Goal: Find specific page/section: Find specific page/section

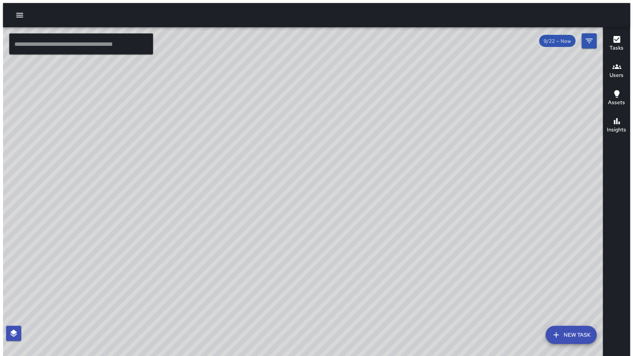
drag, startPoint x: 241, startPoint y: 285, endPoint x: 281, endPoint y: 147, distance: 143.8
click at [281, 147] on div "© Mapbox © OpenStreetMap Improve this map" at bounding box center [305, 193] width 605 height 332
drag, startPoint x: 149, startPoint y: 301, endPoint x: 167, endPoint y: 268, distance: 37.3
click at [167, 268] on div "© Mapbox © OpenStreetMap Improve this map" at bounding box center [305, 193] width 605 height 332
drag, startPoint x: 147, startPoint y: 302, endPoint x: 102, endPoint y: 323, distance: 50.0
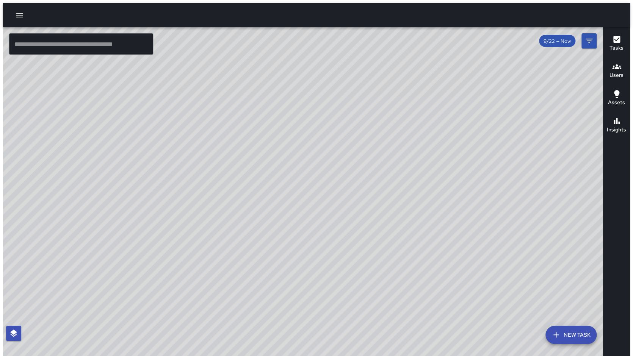
click at [102, 323] on div "© Mapbox © OpenStreetMap Improve this map" at bounding box center [305, 193] width 605 height 332
drag, startPoint x: 219, startPoint y: 142, endPoint x: 169, endPoint y: 214, distance: 87.0
click at [169, 216] on div "© Mapbox © OpenStreetMap Improve this map" at bounding box center [305, 193] width 605 height 332
drag, startPoint x: 139, startPoint y: 164, endPoint x: 291, endPoint y: 167, distance: 152.0
click at [291, 167] on div "© Mapbox © OpenStreetMap Improve this map" at bounding box center [305, 193] width 605 height 332
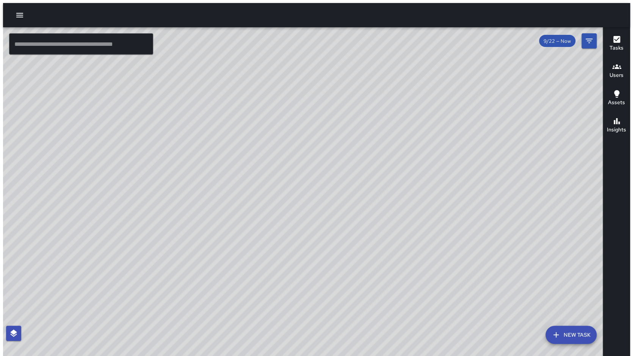
drag, startPoint x: 287, startPoint y: 166, endPoint x: 192, endPoint y: 207, distance: 103.9
click at [192, 207] on div "© Mapbox © OpenStreetMap Improve this map" at bounding box center [305, 193] width 605 height 332
drag, startPoint x: 142, startPoint y: 313, endPoint x: 219, endPoint y: 205, distance: 131.8
click at [219, 205] on div "© Mapbox © OpenStreetMap Improve this map" at bounding box center [305, 193] width 605 height 332
drag, startPoint x: 106, startPoint y: 290, endPoint x: 184, endPoint y: 242, distance: 91.7
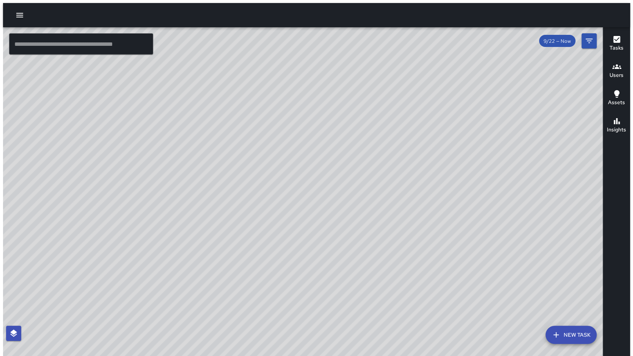
click at [184, 242] on div "© Mapbox © OpenStreetMap Improve this map" at bounding box center [305, 193] width 605 height 332
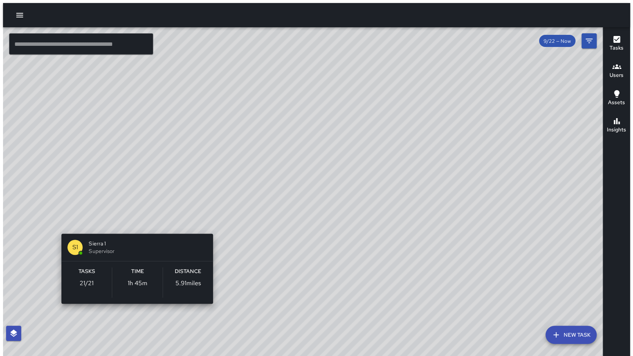
click at [129, 222] on div "© Mapbox © OpenStreetMap Improve this map S1 Sierra 1 Supervisor Tasks 21 / 21 …" at bounding box center [305, 193] width 605 height 332
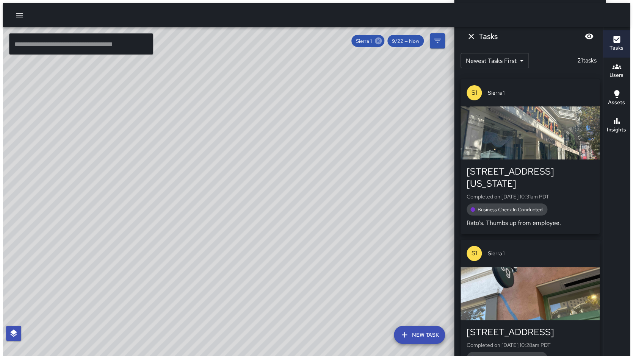
click at [382, 38] on icon at bounding box center [378, 41] width 7 height 7
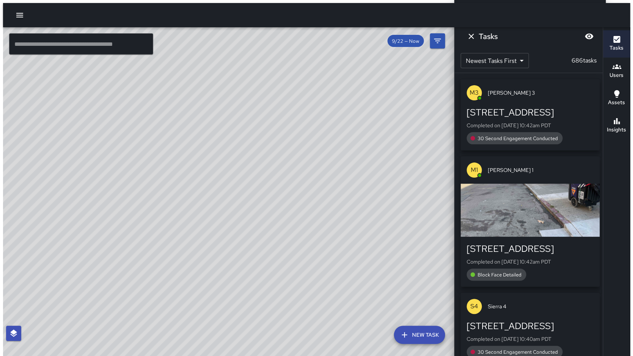
click at [156, 199] on div "© Mapbox © OpenStreetMap Improve this map" at bounding box center [230, 193] width 454 height 332
drag, startPoint x: 149, startPoint y: 210, endPoint x: 211, endPoint y: 204, distance: 62.1
click at [211, 204] on div "© Mapbox © OpenStreetMap Improve this map" at bounding box center [230, 193] width 454 height 332
click at [66, 41] on input "text" at bounding box center [81, 43] width 144 height 21
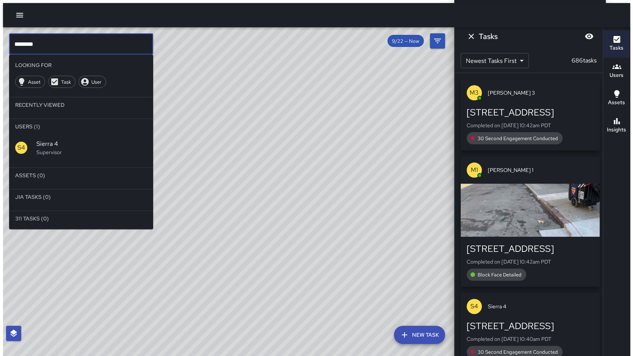
type input "********"
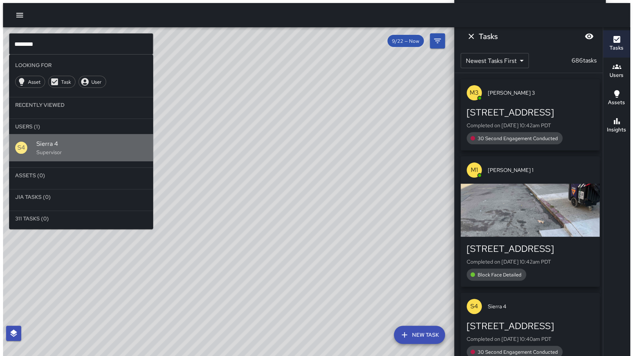
click at [45, 149] on p "Supervisor" at bounding box center [91, 153] width 111 height 8
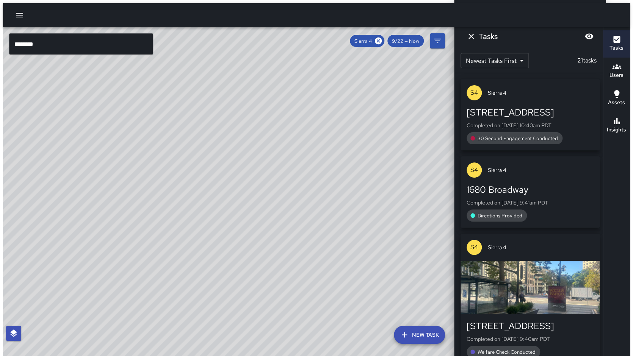
click at [208, 177] on div "© Mapbox © OpenStreetMap Improve this map" at bounding box center [230, 193] width 454 height 332
drag, startPoint x: 102, startPoint y: 233, endPoint x: 193, endPoint y: 195, distance: 99.1
click at [193, 195] on div "© Mapbox © OpenStreetMap Improve this map" at bounding box center [230, 193] width 454 height 332
drag, startPoint x: 196, startPoint y: 214, endPoint x: 212, endPoint y: 181, distance: 37.1
click at [212, 181] on div "© Mapbox © OpenStreetMap Improve this map" at bounding box center [230, 193] width 454 height 332
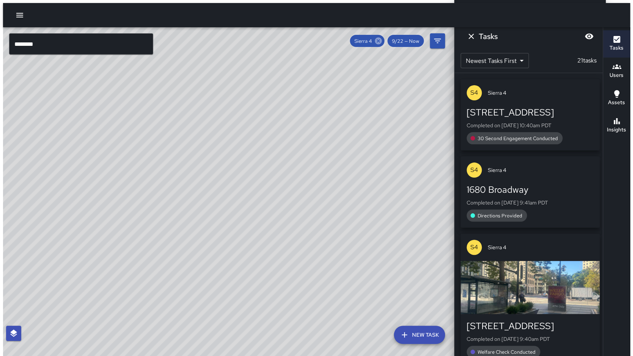
click at [380, 38] on icon at bounding box center [378, 41] width 7 height 7
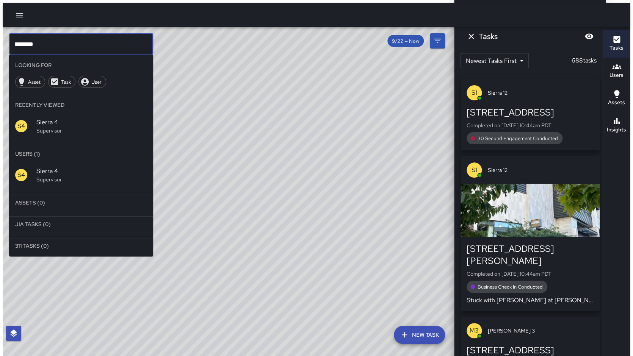
click at [94, 45] on input "********" at bounding box center [81, 43] width 144 height 21
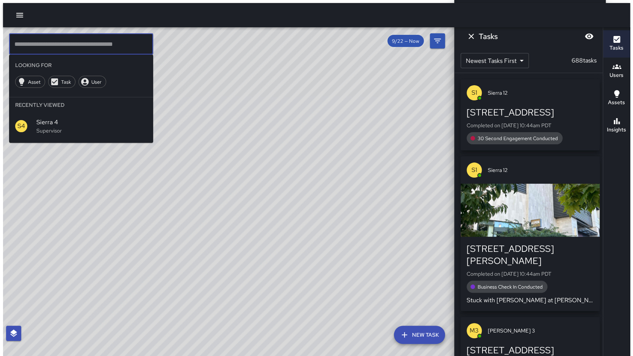
click at [233, 110] on div "© Mapbox © OpenStreetMap Improve this map" at bounding box center [230, 193] width 454 height 332
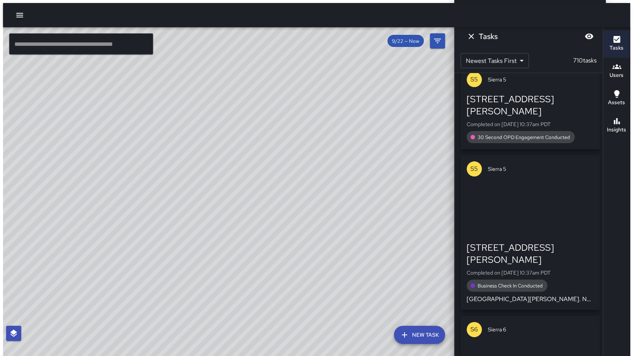
scroll to position [3610, 0]
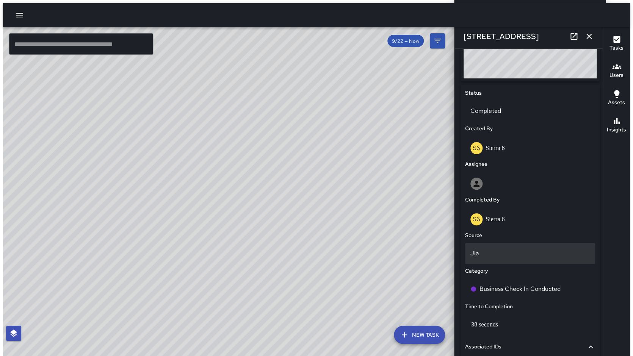
scroll to position [320, 0]
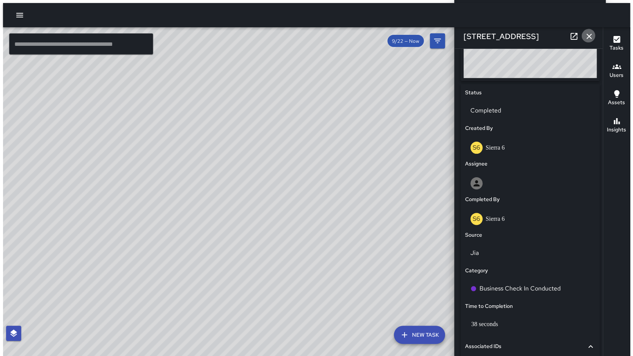
click at [587, 34] on icon "button" at bounding box center [588, 36] width 5 height 5
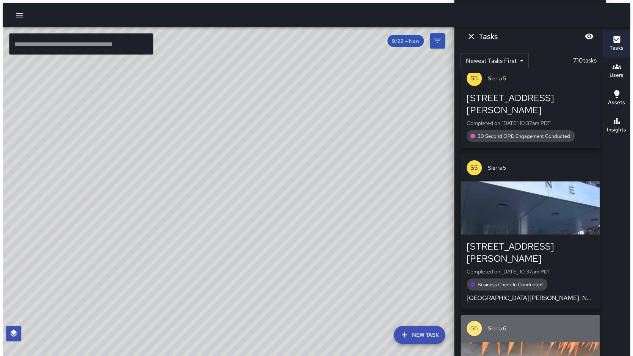
click at [506, 315] on div "S6 Sierra 6" at bounding box center [529, 328] width 139 height 27
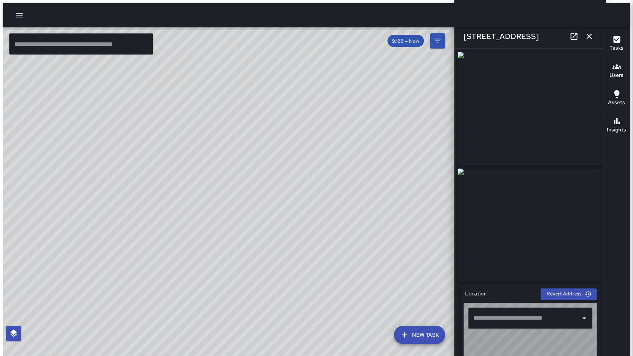
type input "**********"
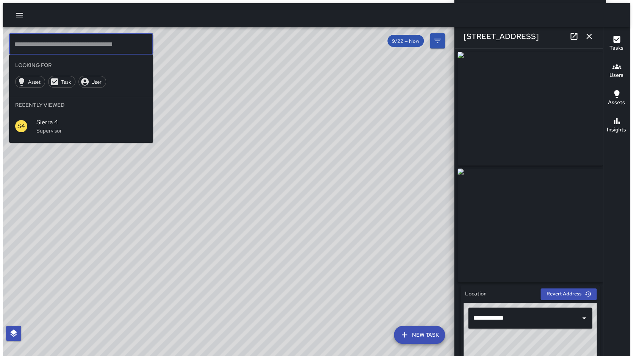
click at [99, 33] on input "text" at bounding box center [81, 43] width 144 height 21
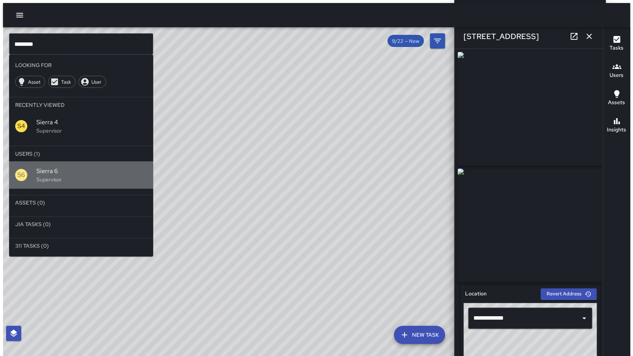
click at [69, 176] on p "Supervisor" at bounding box center [91, 180] width 111 height 8
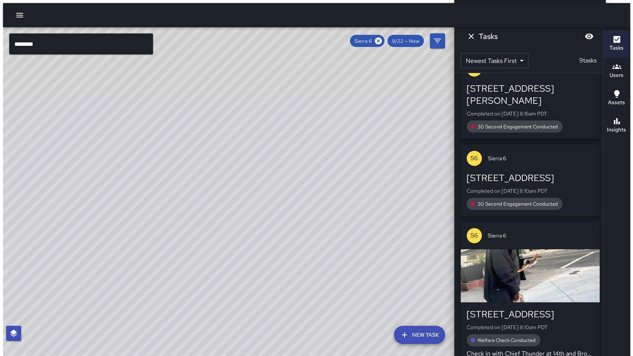
click at [370, 169] on div "© Mapbox © OpenStreetMap Improve this map S6 Sierra 6 Supervisor Tasks 9 / 9 Ti…" at bounding box center [230, 193] width 454 height 332
drag, startPoint x: 331, startPoint y: 116, endPoint x: 291, endPoint y: 170, distance: 67.2
click at [291, 170] on div "© Mapbox © OpenStreetMap Improve this map" at bounding box center [230, 193] width 454 height 332
drag, startPoint x: 407, startPoint y: 153, endPoint x: 380, endPoint y: 176, distance: 35.5
click at [380, 177] on div "© Mapbox © OpenStreetMap Improve this map" at bounding box center [230, 193] width 454 height 332
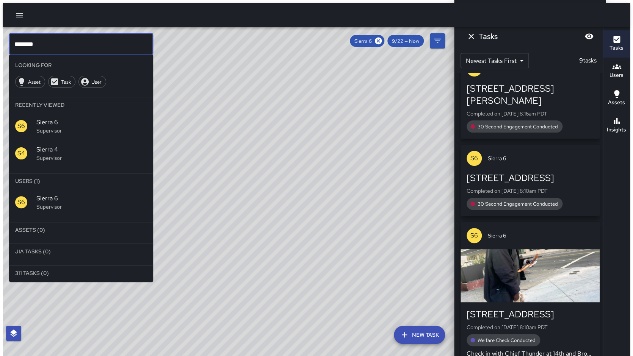
click at [40, 46] on input "********" at bounding box center [81, 43] width 144 height 21
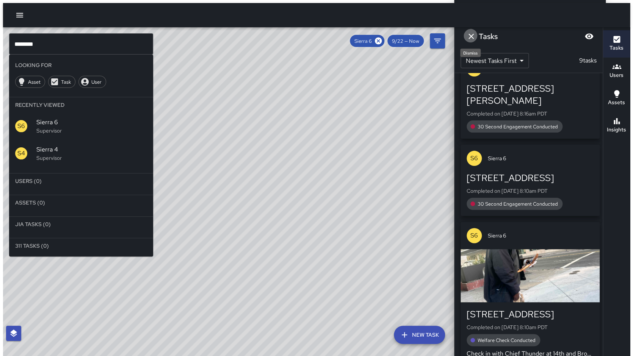
click at [474, 35] on button "Dismiss" at bounding box center [470, 36] width 15 height 15
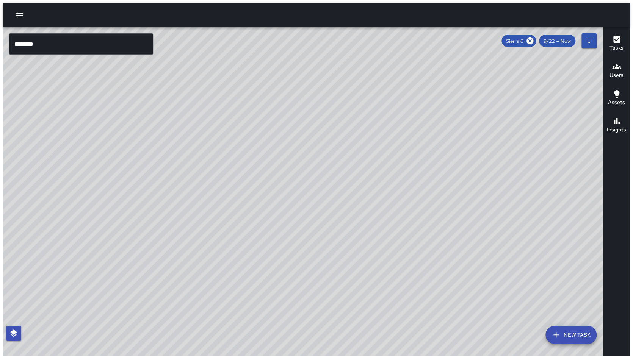
click at [469, 40] on div "© Mapbox © OpenStreetMap Improve this map" at bounding box center [305, 193] width 605 height 332
click at [212, 136] on div "© Mapbox © OpenStreetMap Improve this map" at bounding box center [305, 193] width 605 height 332
click at [38, 42] on input "********" at bounding box center [81, 43] width 144 height 21
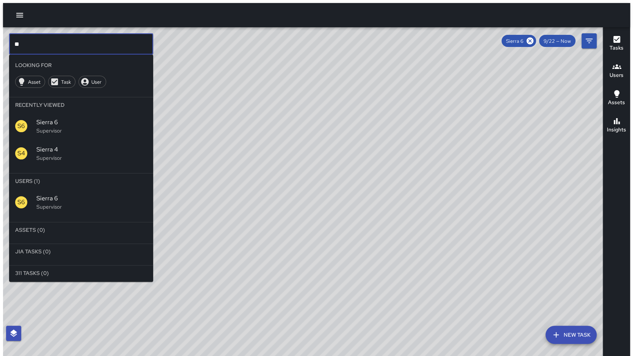
type input "*"
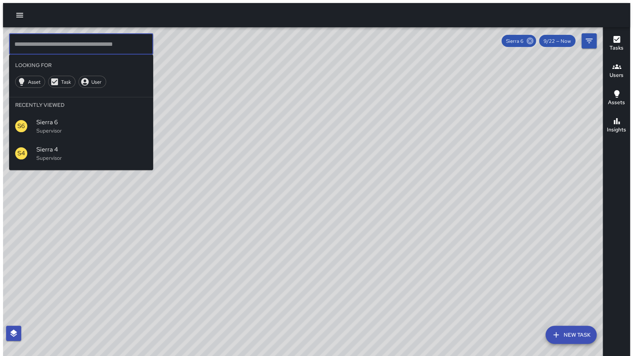
click at [533, 38] on icon at bounding box center [529, 41] width 7 height 7
drag, startPoint x: 442, startPoint y: 131, endPoint x: 410, endPoint y: 141, distance: 33.4
click at [410, 141] on div "© Mapbox © OpenStreetMap Improve this map" at bounding box center [305, 193] width 605 height 332
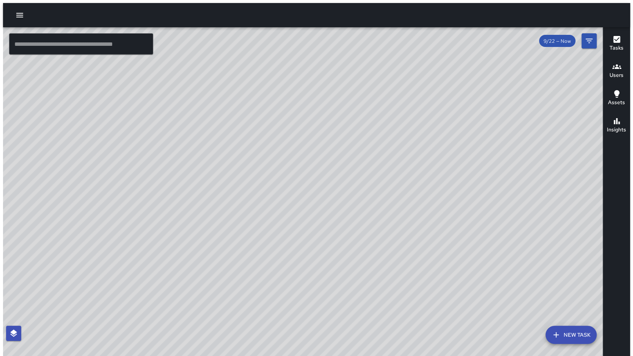
click at [517, 44] on div "© Mapbox © OpenStreetMap Improve this map S6 Sierra 6 Supervisor Tasks 10 / 10 …" at bounding box center [305, 193] width 605 height 332
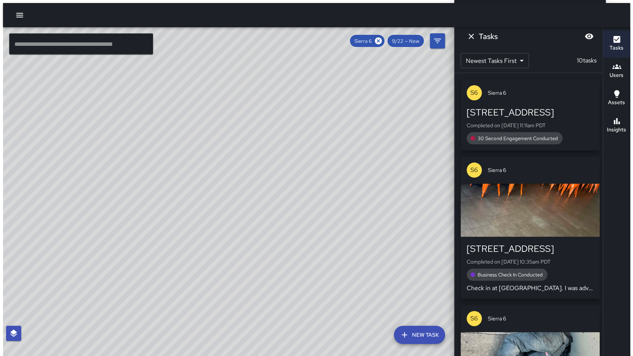
drag, startPoint x: 383, startPoint y: 87, endPoint x: 334, endPoint y: 181, distance: 105.9
click at [334, 181] on div "© Mapbox © OpenStreetMap Improve this map" at bounding box center [230, 193] width 454 height 332
drag, startPoint x: 390, startPoint y: 114, endPoint x: 372, endPoint y: 152, distance: 41.9
click at [372, 152] on div "© Mapbox © OpenStreetMap Improve this map" at bounding box center [230, 193] width 454 height 332
drag, startPoint x: 394, startPoint y: 165, endPoint x: 244, endPoint y: 165, distance: 149.3
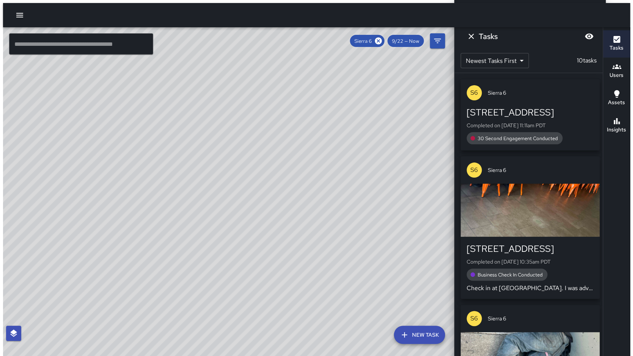
click at [245, 165] on div "© Mapbox © OpenStreetMap Improve this map" at bounding box center [230, 193] width 454 height 332
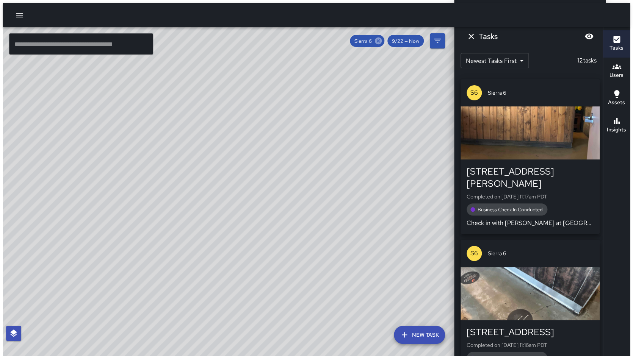
click at [382, 38] on icon at bounding box center [378, 41] width 7 height 7
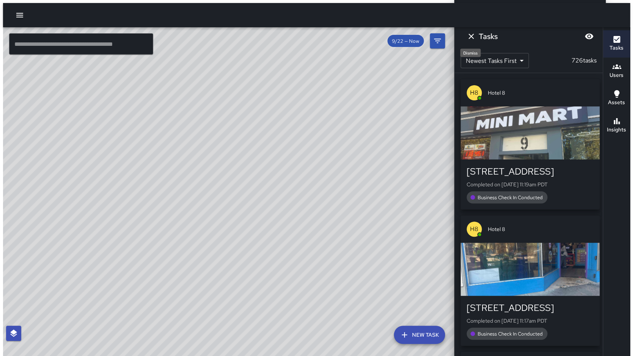
click at [474, 36] on button "Dismiss" at bounding box center [470, 36] width 15 height 15
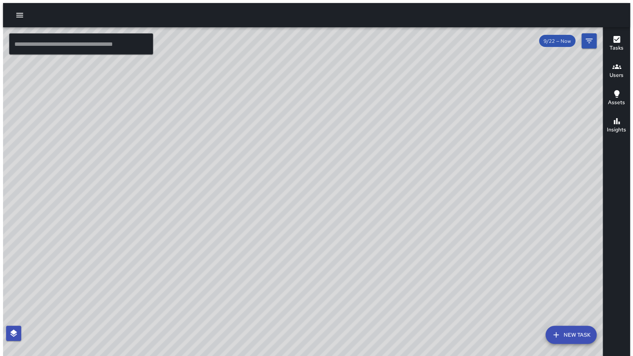
drag, startPoint x: 359, startPoint y: 90, endPoint x: 305, endPoint y: 196, distance: 118.1
click at [305, 196] on div "© Mapbox © OpenStreetMap Improve this map" at bounding box center [305, 193] width 605 height 332
click at [16, 11] on icon "button" at bounding box center [19, 15] width 9 height 9
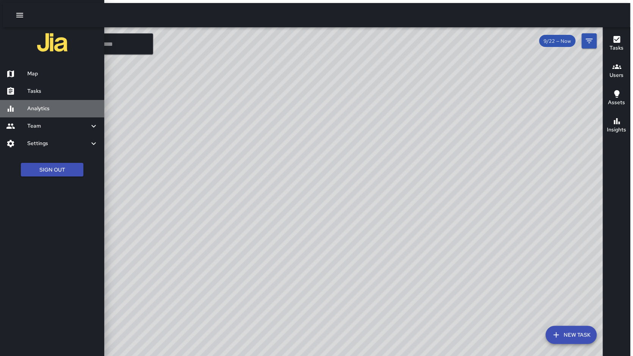
click at [38, 112] on h6 "Analytics" at bounding box center [62, 109] width 71 height 8
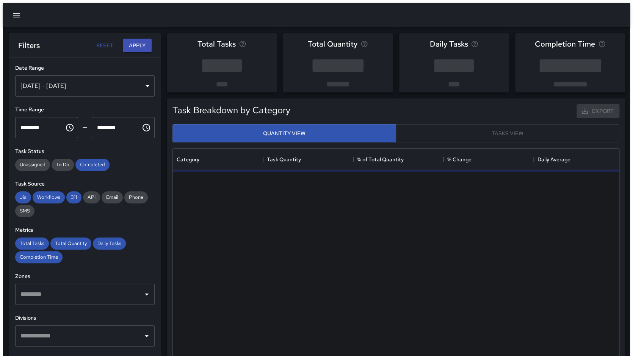
scroll to position [0, 1]
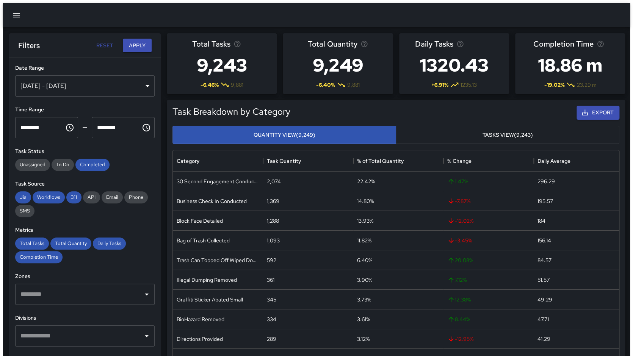
click at [80, 84] on div "[DATE] - [DATE]" at bounding box center [84, 85] width 139 height 21
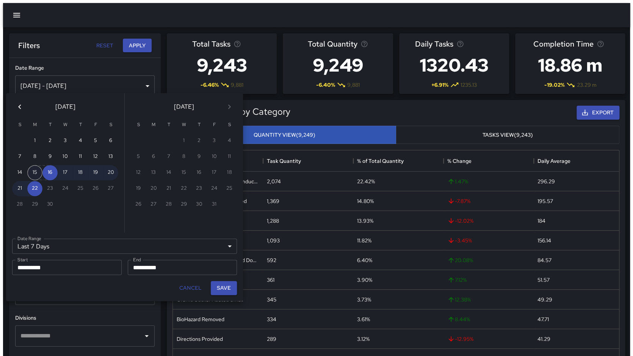
click at [33, 174] on button "15" at bounding box center [34, 172] width 15 height 15
type input "******"
type input "**********"
click at [96, 169] on button "19" at bounding box center [95, 172] width 15 height 15
type input "**********"
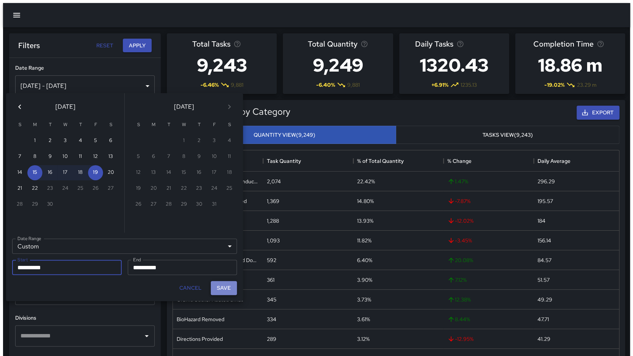
click at [224, 286] on button "Save" at bounding box center [224, 288] width 26 height 14
type input "**********"
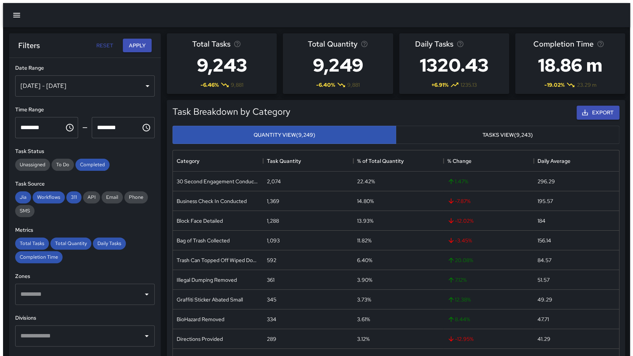
click at [162, 234] on div "Task Breakdown by Category Export Quantity View (9,249) Tasks View (9,243) Cate…" at bounding box center [393, 238] width 464 height 289
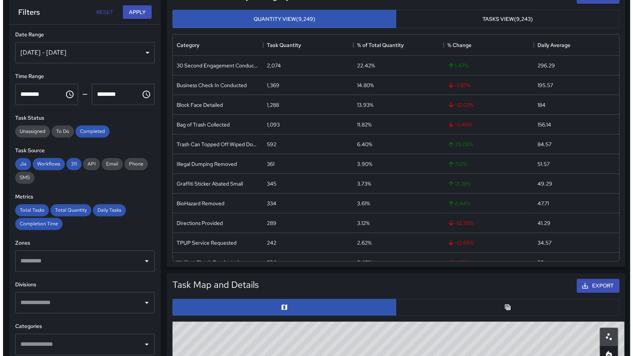
scroll to position [116, 0]
click at [146, 345] on icon "Open" at bounding box center [146, 344] width 9 height 9
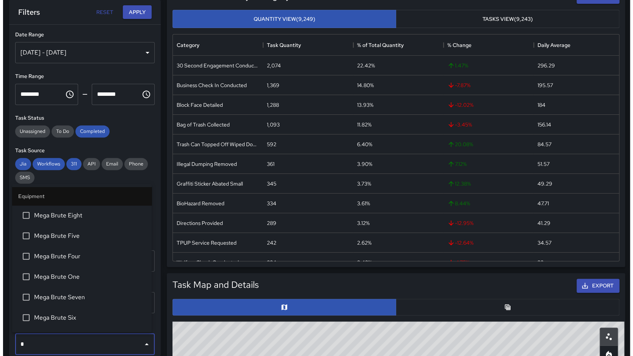
type input "**"
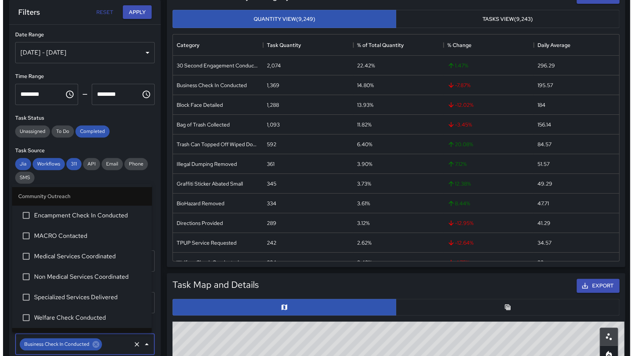
scroll to position [523, 0]
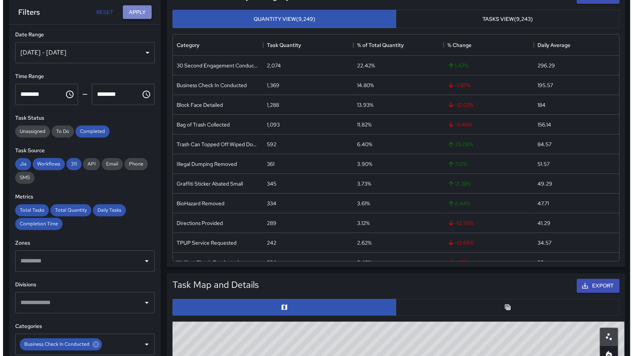
click at [124, 10] on button "Apply" at bounding box center [137, 12] width 29 height 14
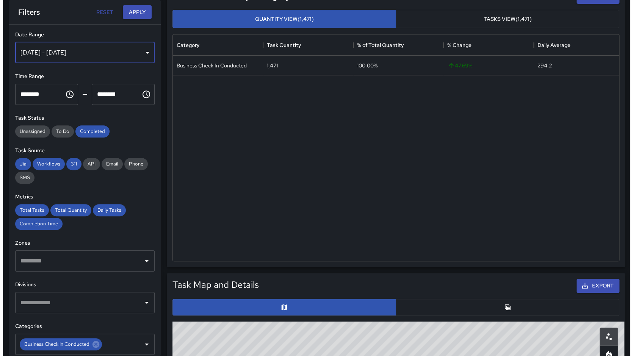
click at [143, 56] on div "[DATE] - [DATE]" at bounding box center [84, 52] width 139 height 21
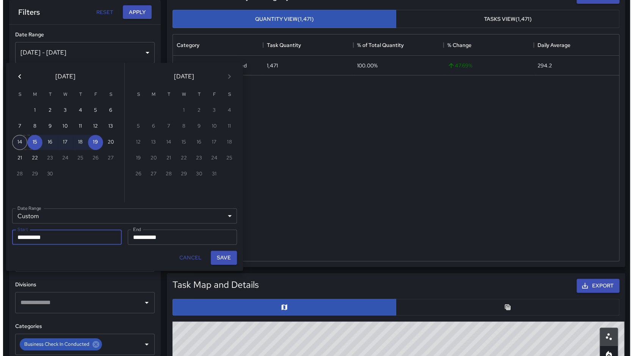
click at [20, 145] on button "14" at bounding box center [19, 142] width 15 height 15
type input "**********"
drag, startPoint x: 15, startPoint y: 156, endPoint x: 50, endPoint y: 158, distance: 34.5
click at [15, 156] on button "21" at bounding box center [19, 158] width 15 height 15
type input "**********"
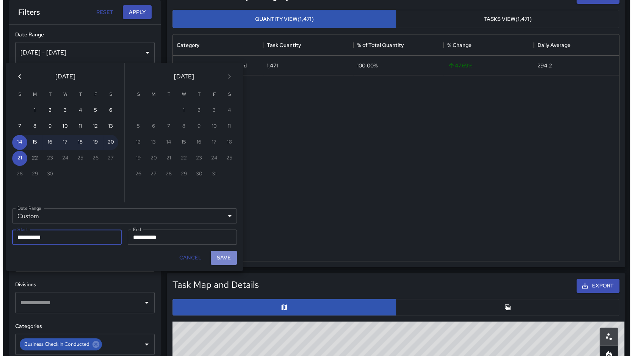
click at [227, 257] on button "Save" at bounding box center [224, 258] width 26 height 14
type input "**********"
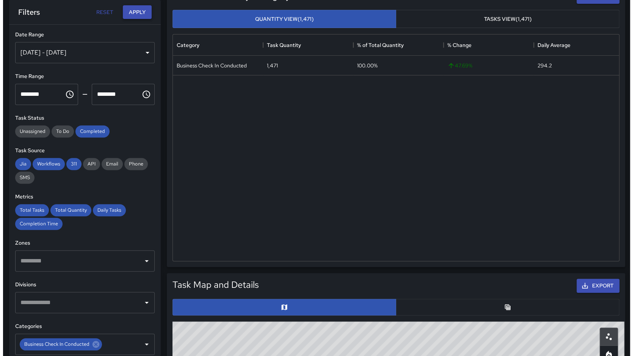
click at [144, 16] on button "Apply" at bounding box center [137, 12] width 29 height 14
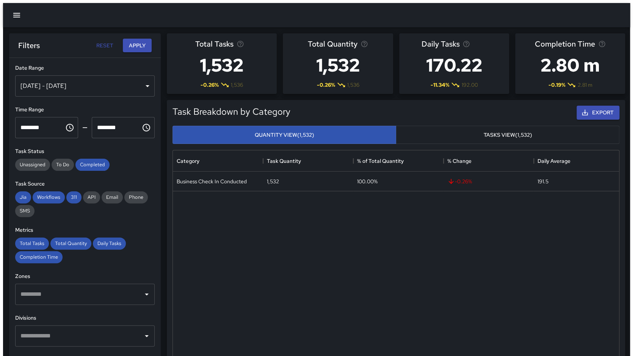
scroll to position [0, 0]
click at [13, 14] on icon "button" at bounding box center [16, 15] width 7 height 5
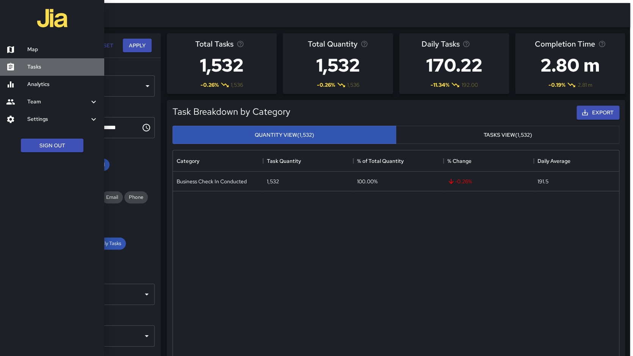
click at [40, 65] on h6 "Tasks" at bounding box center [62, 67] width 71 height 8
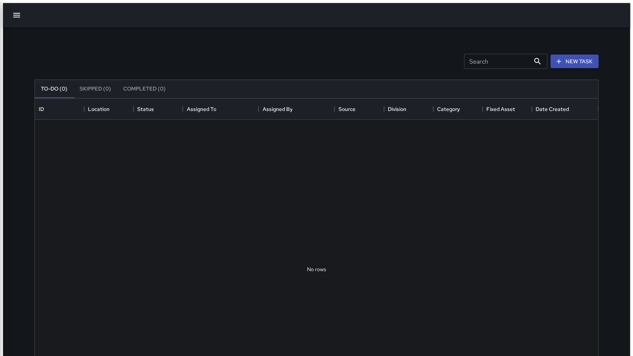
scroll to position [321, 563]
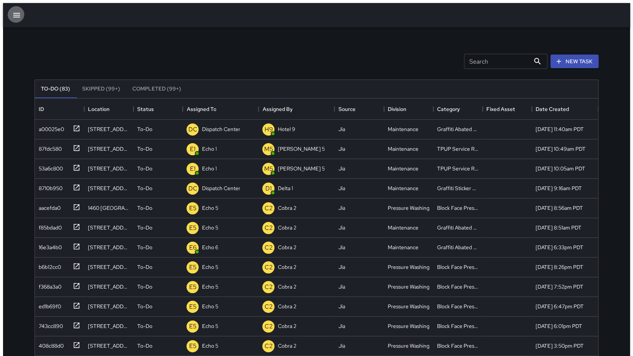
click at [12, 15] on icon "button" at bounding box center [16, 15] width 9 height 9
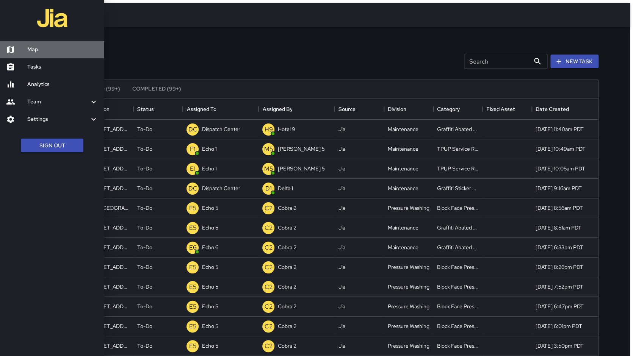
click at [51, 54] on h6 "Map" at bounding box center [62, 49] width 71 height 8
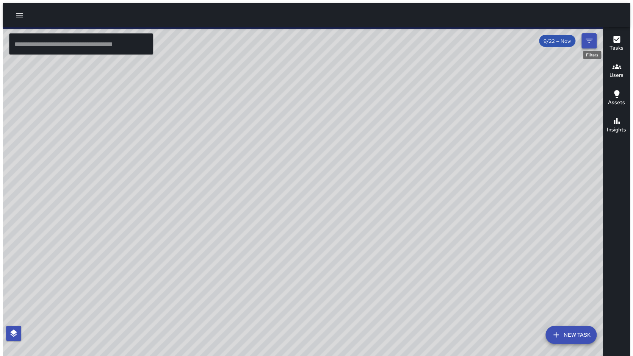
click at [596, 42] on button "Filters" at bounding box center [588, 40] width 15 height 15
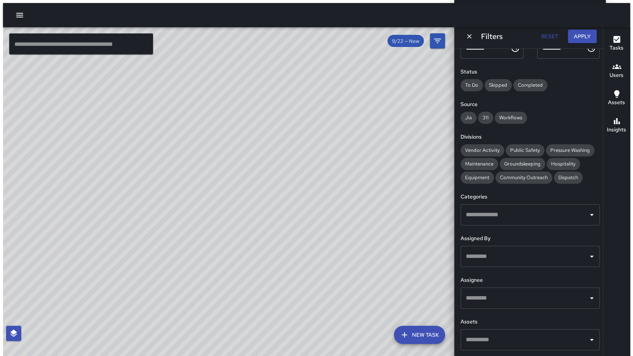
scroll to position [66, 0]
click at [470, 299] on input "text" at bounding box center [524, 298] width 121 height 14
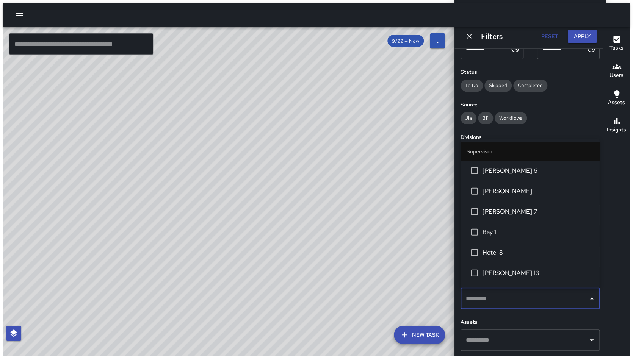
scroll to position [66, 0]
click at [480, 298] on input "text" at bounding box center [524, 299] width 121 height 14
type input "********"
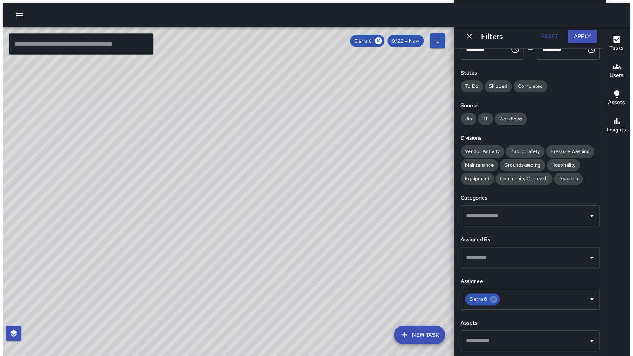
drag, startPoint x: 216, startPoint y: 268, endPoint x: 240, endPoint y: 237, distance: 39.0
click at [235, 243] on div "© Mapbox © OpenStreetMap Improve this map" at bounding box center [230, 193] width 454 height 332
drag, startPoint x: 149, startPoint y: 309, endPoint x: 168, endPoint y: 290, distance: 26.8
click at [168, 290] on div "© Mapbox © OpenStreetMap Improve this map" at bounding box center [230, 193] width 454 height 332
click at [168, 289] on div "© Mapbox © OpenStreetMap Improve this map" at bounding box center [230, 193] width 454 height 332
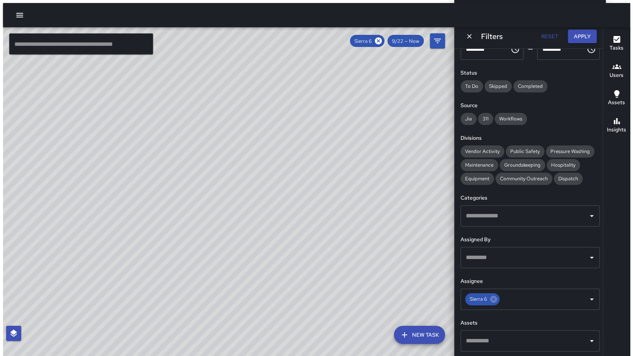
click at [382, 38] on icon at bounding box center [378, 41] width 7 height 7
click at [476, 294] on input "text" at bounding box center [524, 299] width 121 height 14
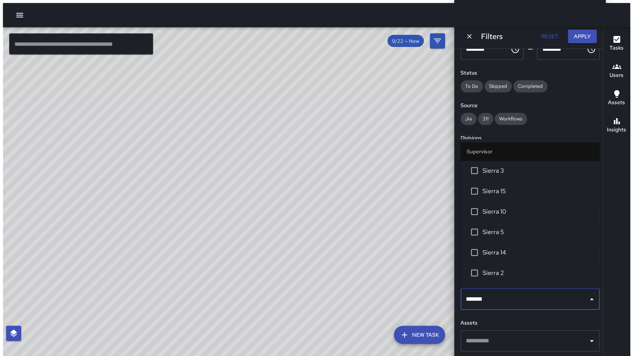
type input "********"
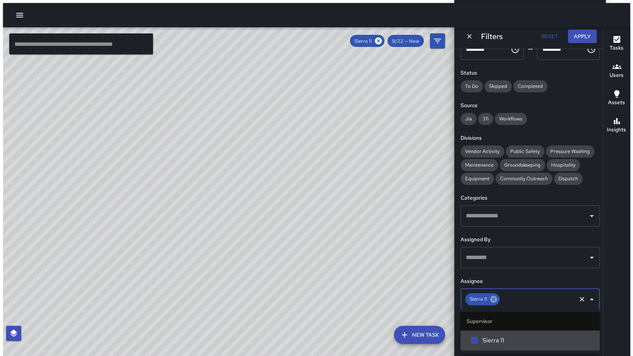
click at [493, 298] on icon at bounding box center [493, 299] width 7 height 7
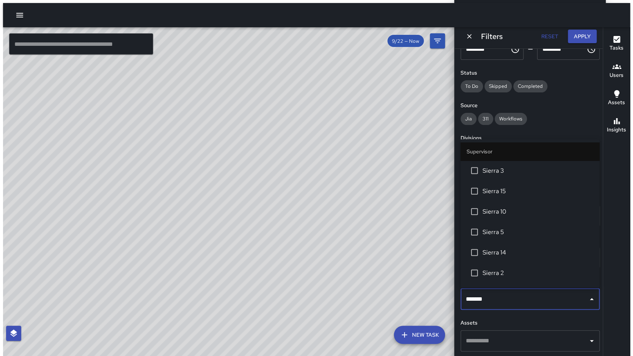
type input "********"
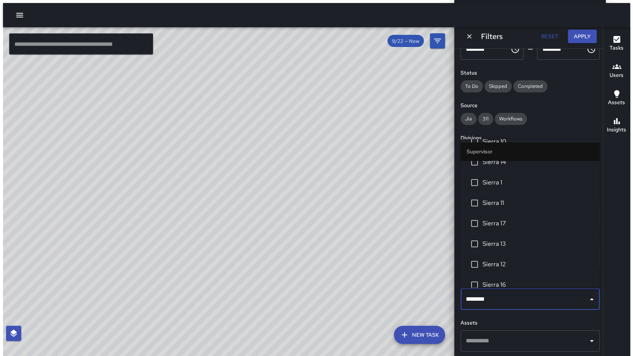
click at [499, 300] on input "********" at bounding box center [524, 299] width 121 height 14
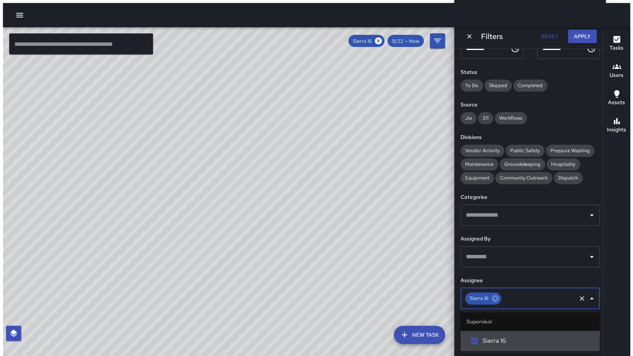
scroll to position [65, 0]
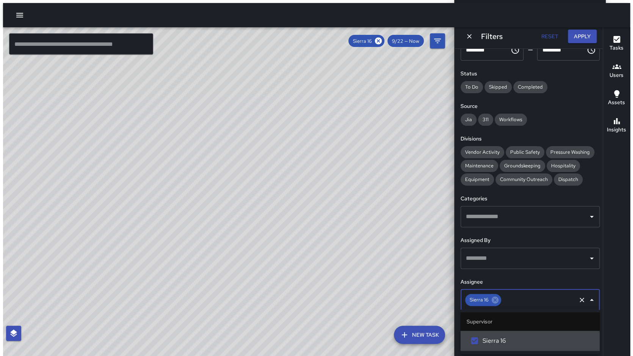
click at [498, 299] on div "Sierra 16" at bounding box center [483, 300] width 36 height 12
click at [497, 301] on icon at bounding box center [495, 300] width 8 height 8
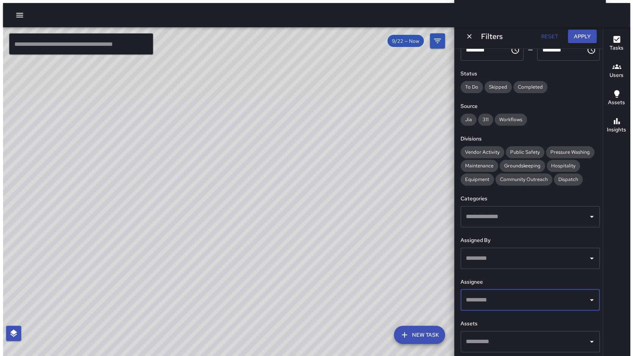
click at [498, 300] on input "text" at bounding box center [524, 300] width 121 height 14
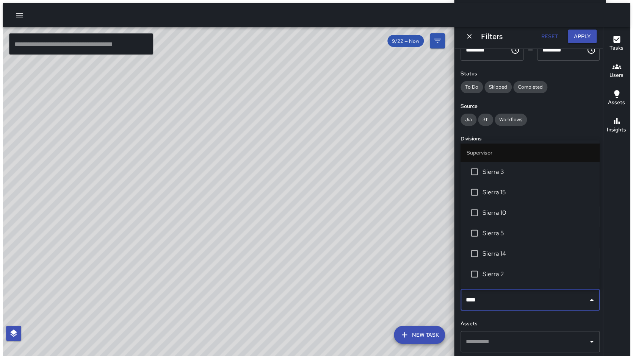
type input "*****"
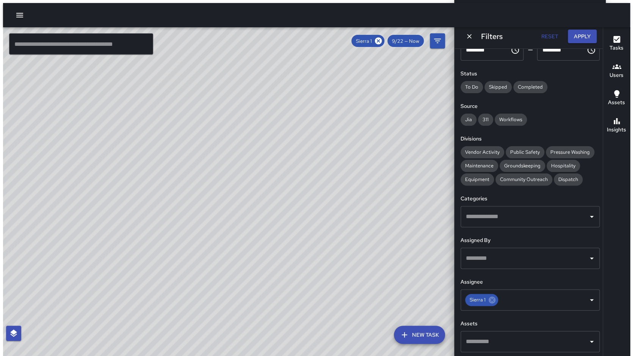
drag, startPoint x: 92, startPoint y: 273, endPoint x: 168, endPoint y: 243, distance: 82.3
click at [161, 233] on div "© Mapbox © OpenStreetMap Improve this map" at bounding box center [230, 193] width 454 height 332
click at [490, 297] on icon at bounding box center [491, 300] width 7 height 7
click at [490, 297] on input "text" at bounding box center [524, 300] width 121 height 14
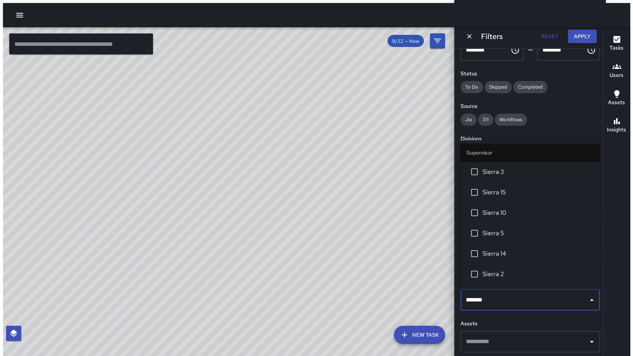
type input "********"
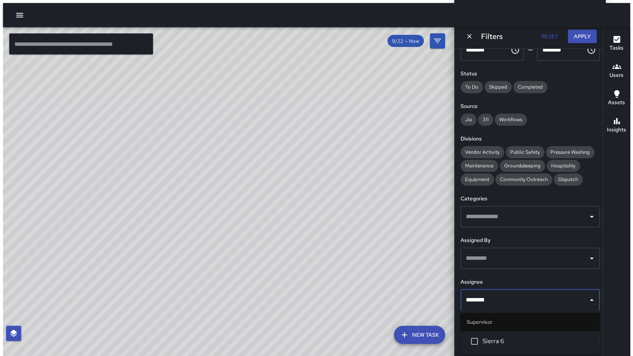
click at [489, 338] on span "Sierra 6" at bounding box center [537, 341] width 111 height 9
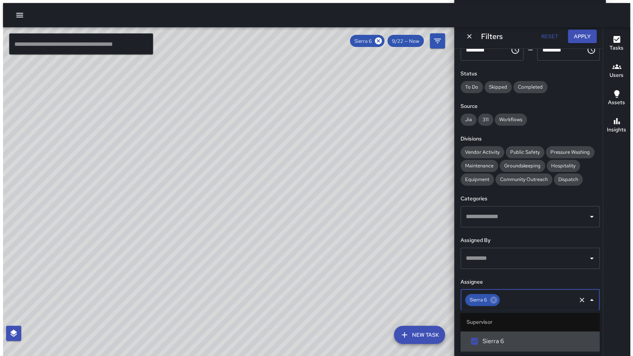
click at [254, 139] on div "© Mapbox © OpenStreetMap Improve this map" at bounding box center [230, 193] width 454 height 332
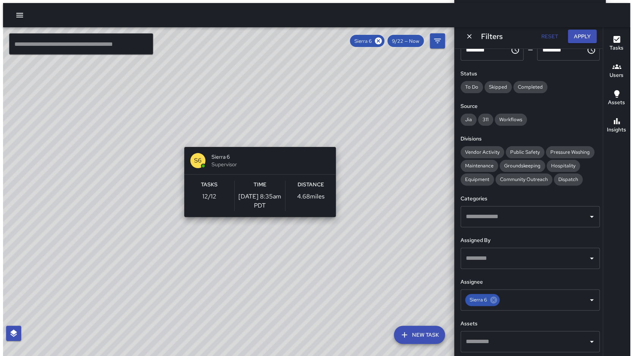
click at [254, 139] on div "© Mapbox © OpenStreetMap Improve this map S6 Sierra 6 Supervisor Tasks 12 / 12 …" at bounding box center [230, 193] width 454 height 332
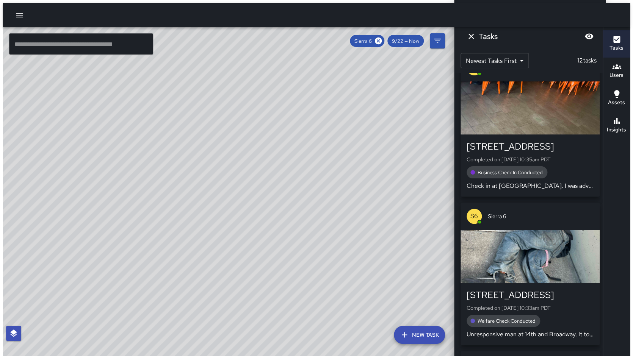
scroll to position [412, 0]
click at [313, 137] on div "© Mapbox © OpenStreetMap Improve this map" at bounding box center [230, 193] width 454 height 332
drag, startPoint x: 313, startPoint y: 137, endPoint x: 294, endPoint y: 156, distance: 26.8
click at [294, 156] on div "© Mapbox © OpenStreetMap Improve this map" at bounding box center [230, 193] width 454 height 332
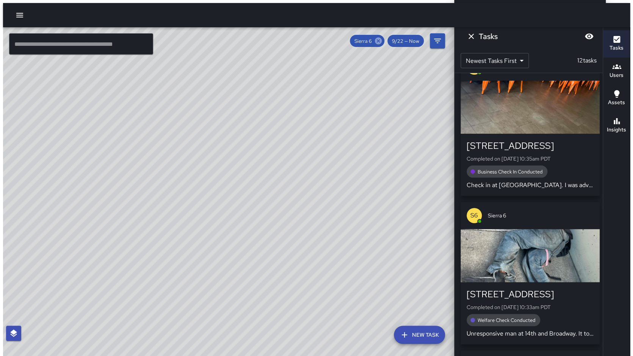
click at [382, 39] on icon at bounding box center [378, 41] width 7 height 7
